Goal: Information Seeking & Learning: Learn about a topic

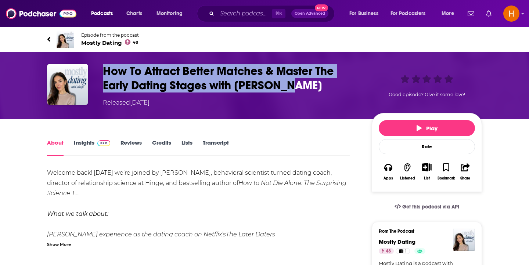
drag, startPoint x: 292, startPoint y: 87, endPoint x: 102, endPoint y: 73, distance: 190.2
click at [102, 73] on div "How To Attract Better Matches & Master The Early Dating Stages with [PERSON_NAM…" at bounding box center [264, 85] width 435 height 43
copy h1 "How To Attract Better Matches & Master The Early Dating Stages with [PERSON_NAM…"
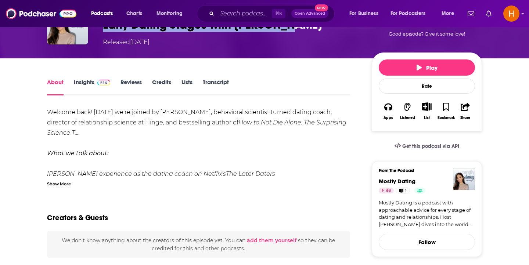
scroll to position [21, 0]
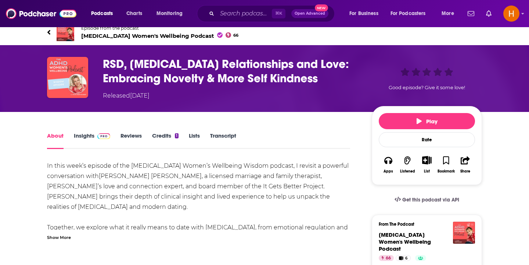
scroll to position [1, 0]
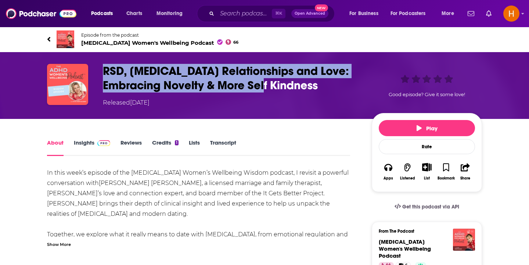
drag, startPoint x: 271, startPoint y: 86, endPoint x: 102, endPoint y: 73, distance: 169.6
click at [102, 73] on div "RSD, ADHD Relationships and Love: Embracing Novelty & More Self Kindness Releas…" at bounding box center [264, 85] width 435 height 43
copy h1 "RSD, ADHD Relationships and Love: Embracing Novelty & More Self Kindness"
